Goal: Task Accomplishment & Management: Use online tool/utility

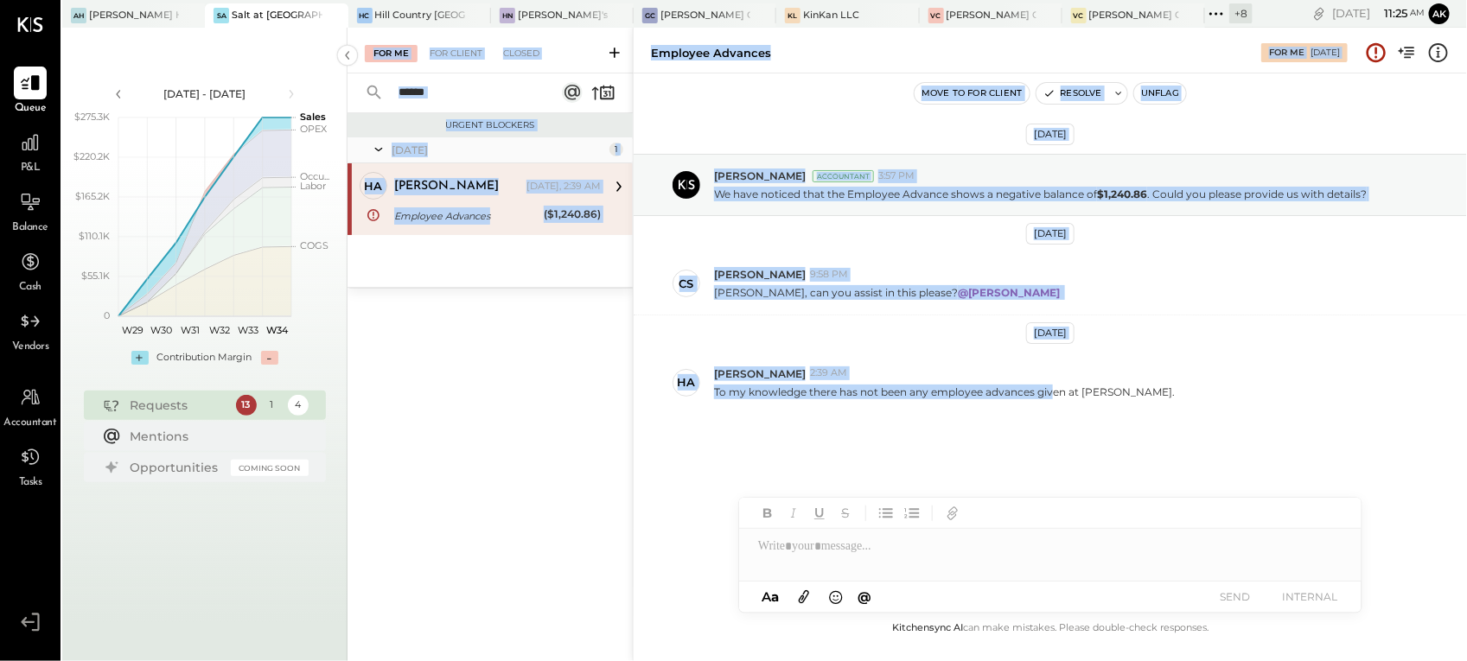
drag, startPoint x: 1054, startPoint y: 475, endPoint x: 691, endPoint y: 716, distance: 435.3
click at [691, 660] on html "Queue P&L Balance Cash Vendors Accountant Tasks v 4.32.3 AH Ainsworth Hoboken S…" at bounding box center [733, 330] width 1467 height 661
